Goal: Entertainment & Leisure: Consume media (video, audio)

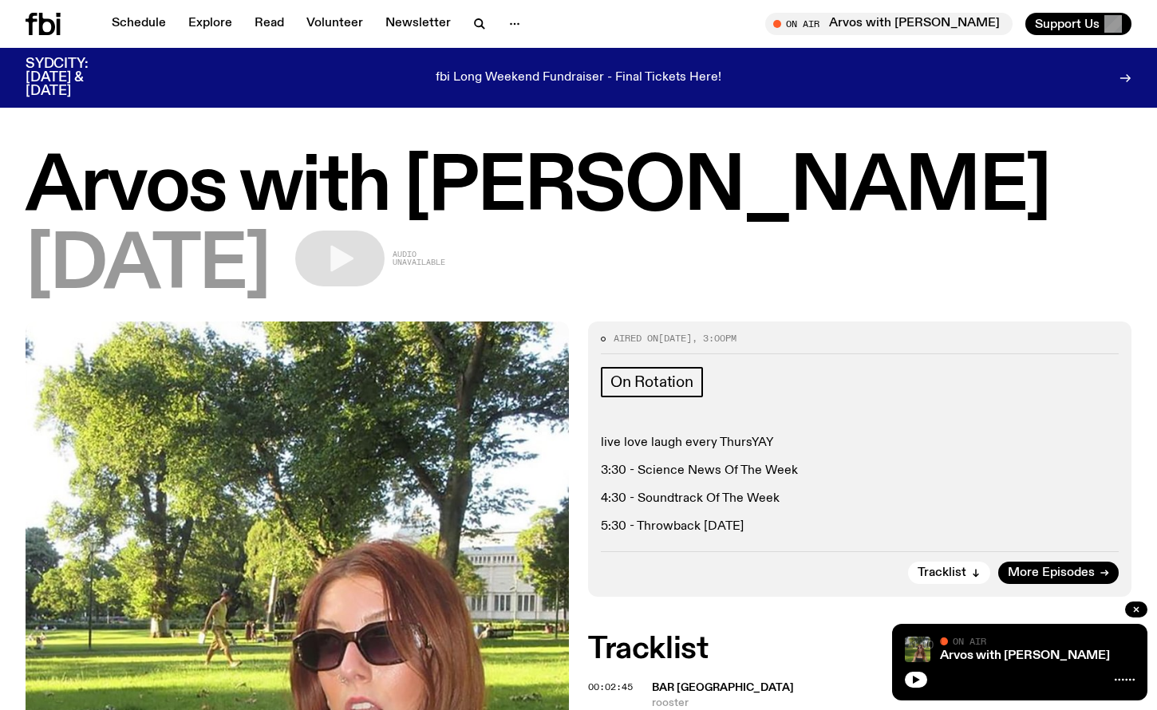
scroll to position [2450, 0]
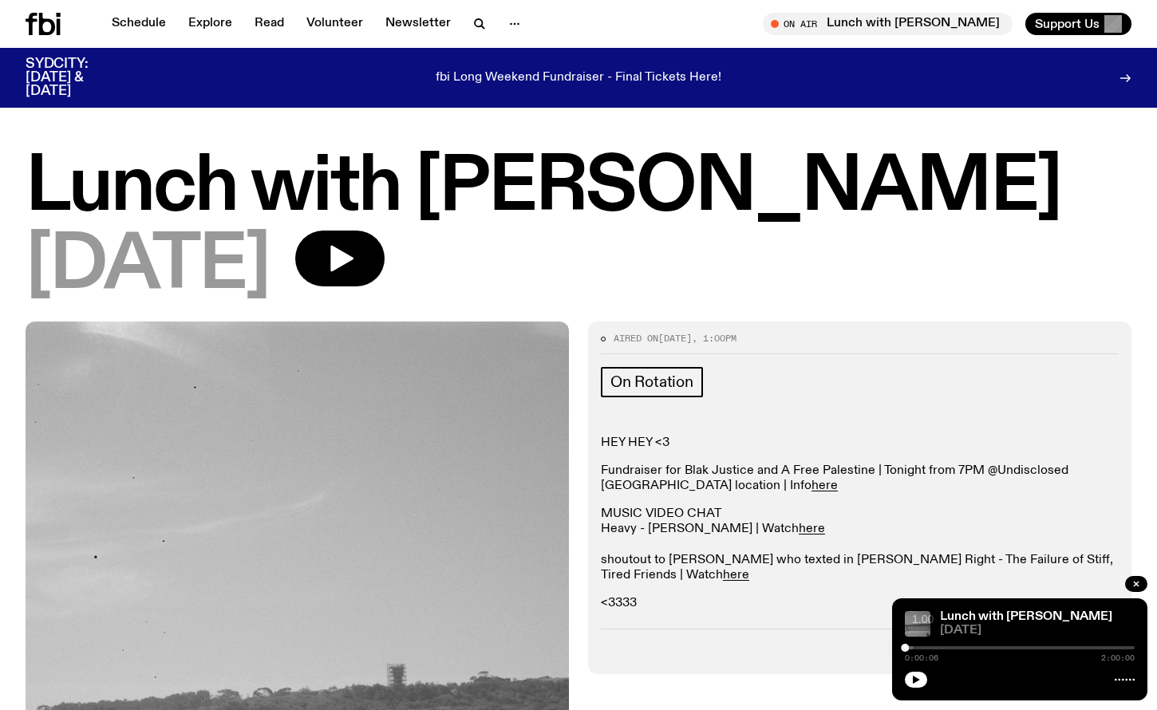
scroll to position [494, 0]
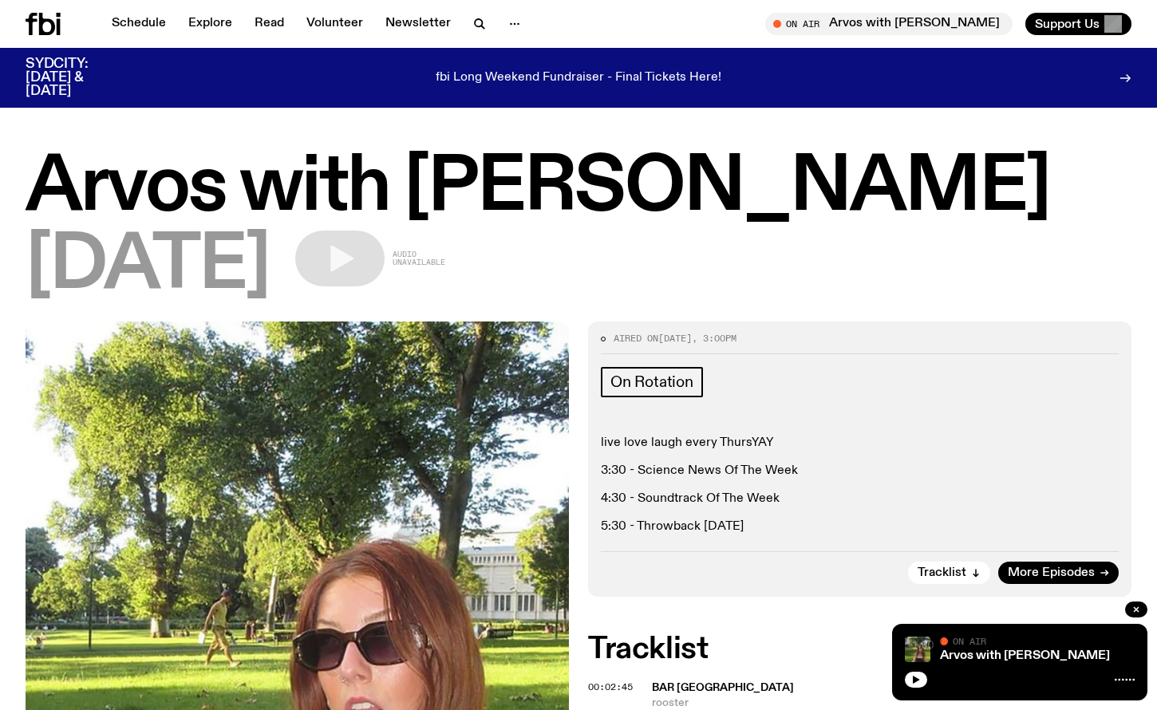
scroll to position [2450, 0]
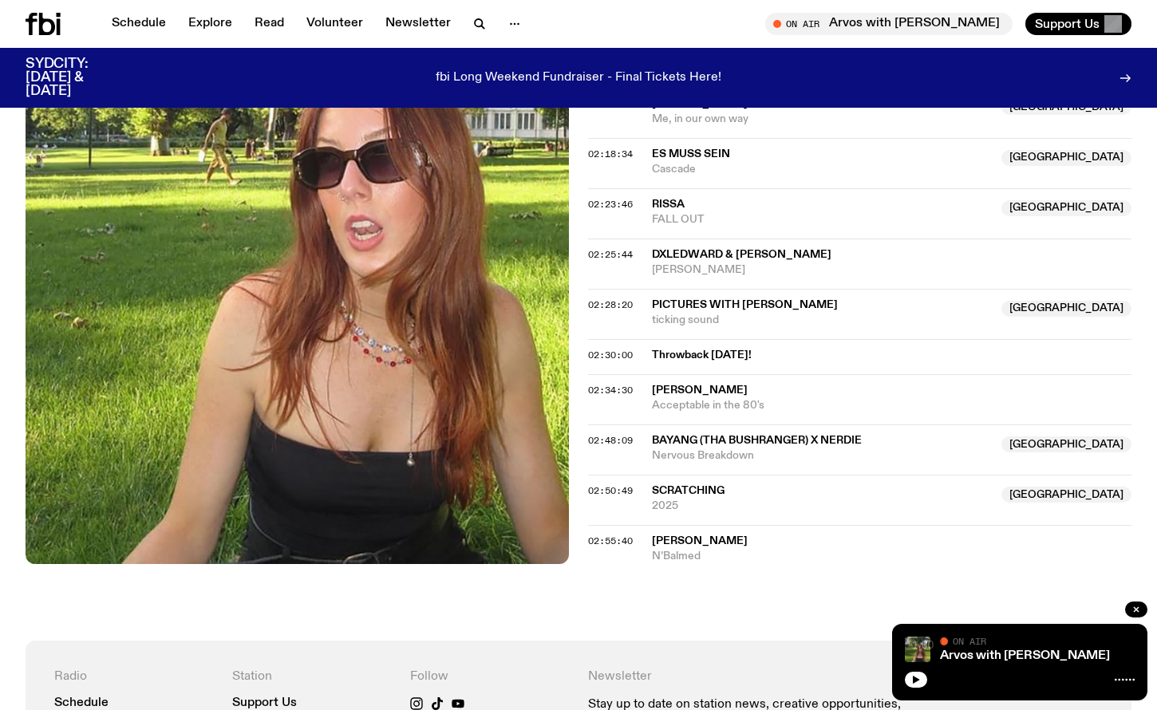
click at [45, 34] on icon at bounding box center [47, 24] width 16 height 22
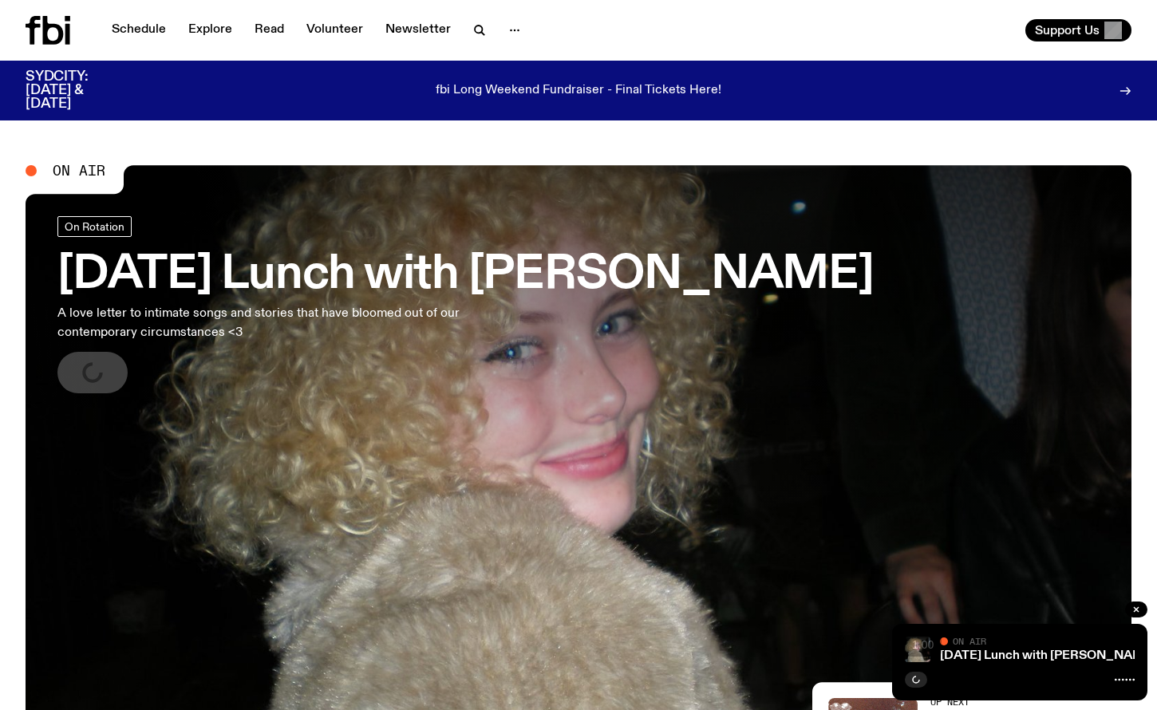
click at [59, 28] on icon at bounding box center [53, 30] width 21 height 29
click at [89, 168] on span "On Air" at bounding box center [79, 171] width 53 height 14
click at [1136, 607] on icon "button" at bounding box center [1136, 610] width 10 height 10
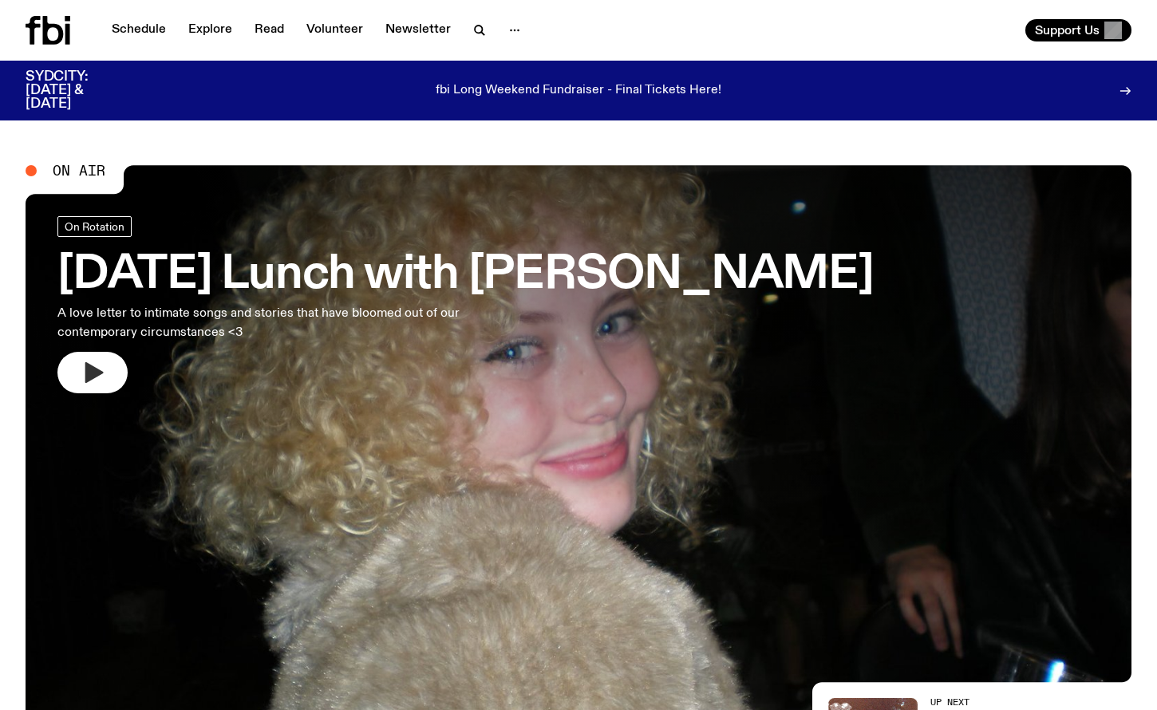
click at [99, 377] on icon "button" at bounding box center [93, 373] width 26 height 26
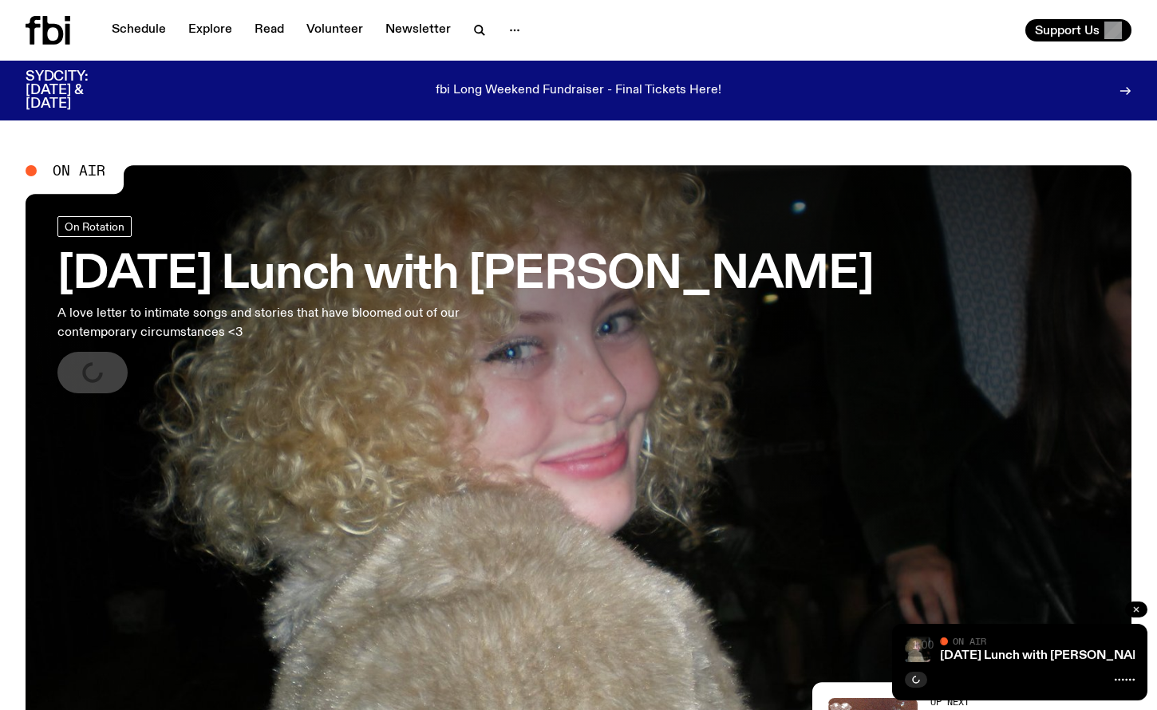
click at [1135, 611] on icon "button" at bounding box center [1136, 610] width 10 height 10
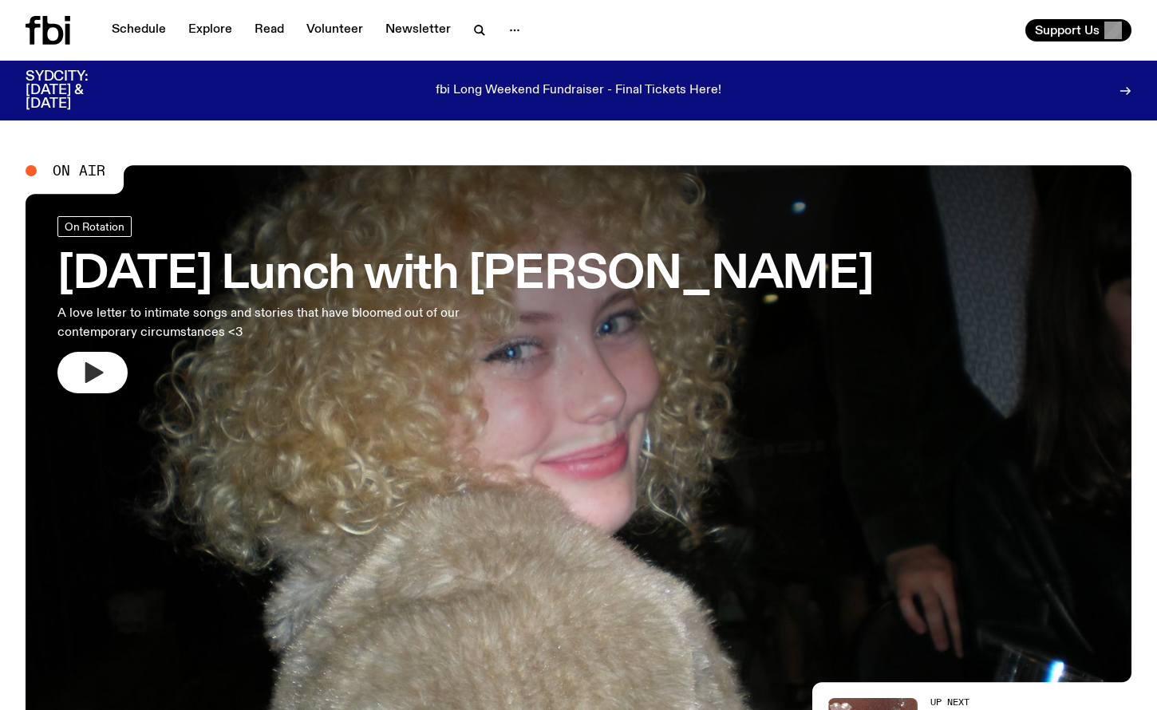
click at [106, 365] on button "button" at bounding box center [92, 372] width 70 height 41
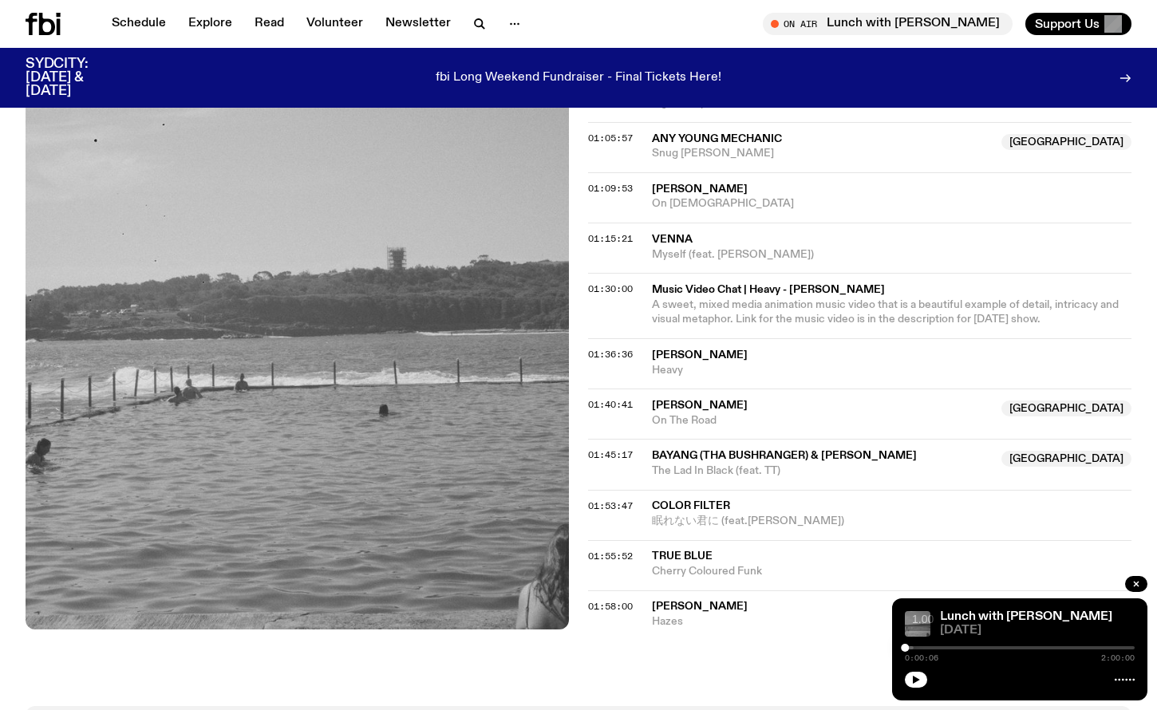
scroll to position [1392, 0]
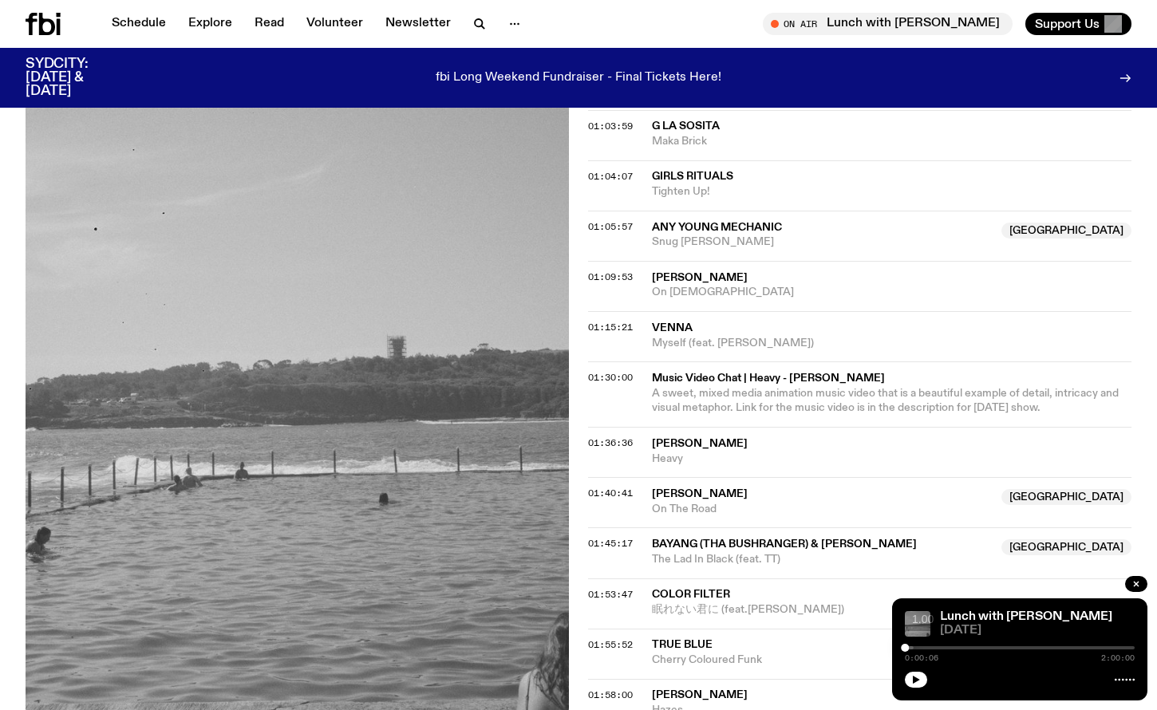
click at [41, 19] on icon at bounding box center [47, 24] width 16 height 22
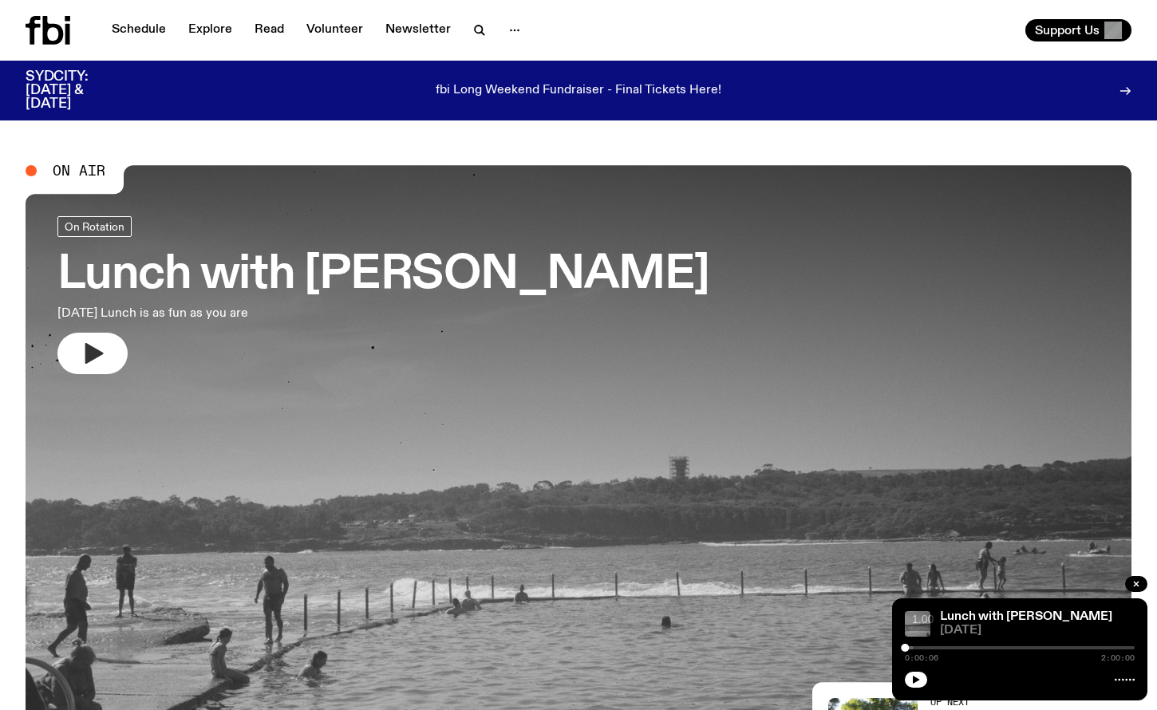
click at [104, 344] on icon "button" at bounding box center [93, 354] width 26 height 26
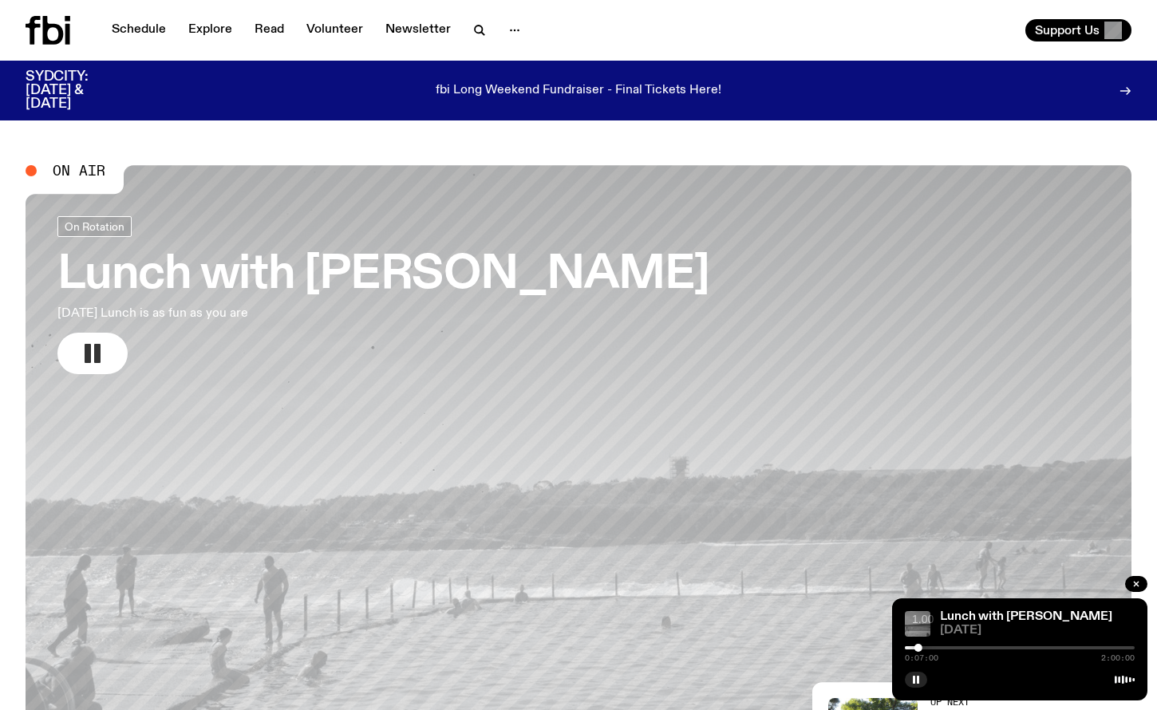
click at [99, 351] on rect "button" at bounding box center [97, 353] width 6 height 19
